Goal: Find specific page/section: Find specific page/section

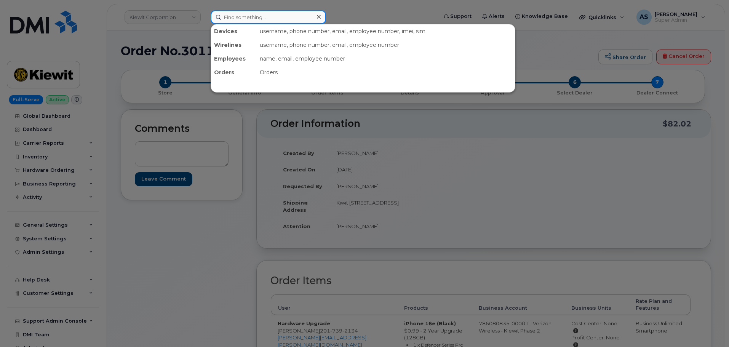
click at [241, 16] on input at bounding box center [268, 17] width 115 height 14
paste input "[PERSON_NAME]"
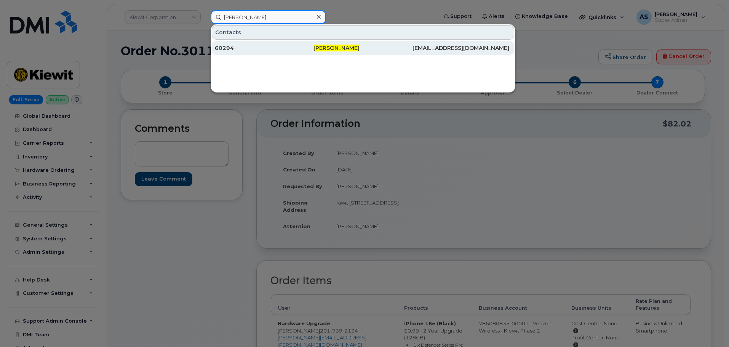
type input "[PERSON_NAME]"
click at [254, 50] on div "60294" at bounding box center [264, 48] width 99 height 8
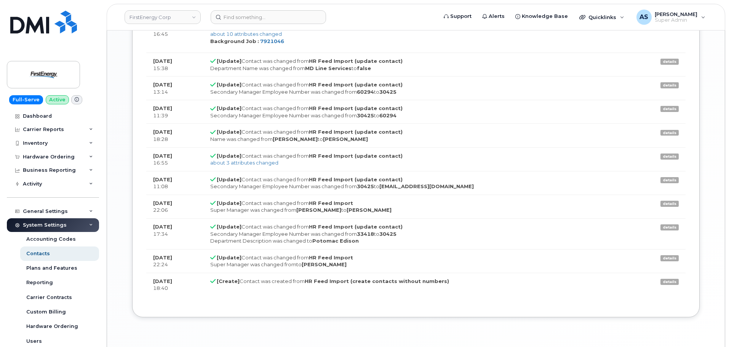
scroll to position [685, 0]
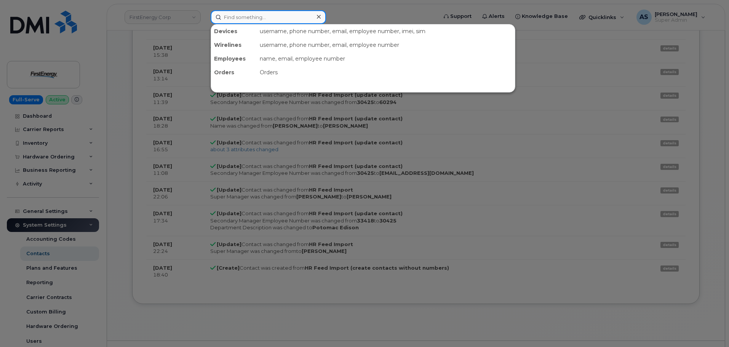
click at [263, 14] on input at bounding box center [268, 17] width 115 height 14
paste input "3017079379"
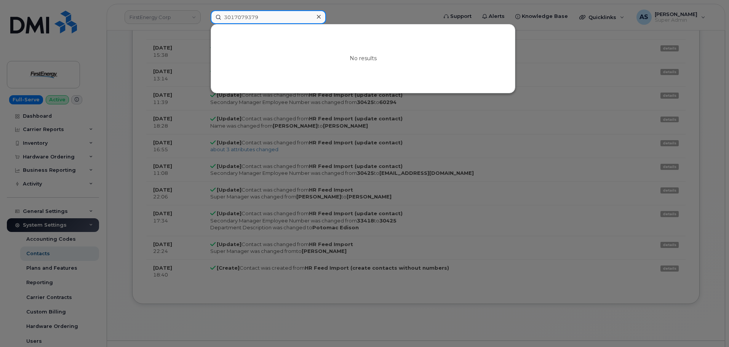
type input "3017079379"
click at [355, 12] on div at bounding box center [364, 173] width 729 height 347
